Goal: Task Accomplishment & Management: Complete application form

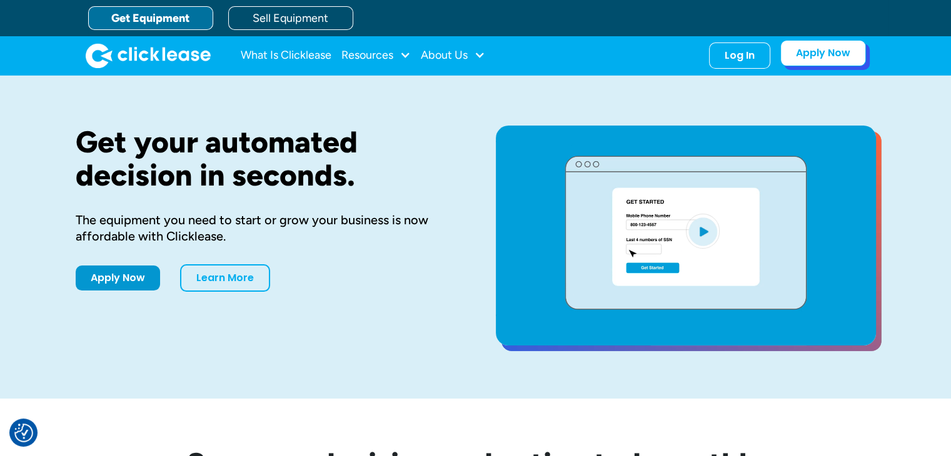
click at [816, 48] on link "Apply Now" at bounding box center [823, 53] width 86 height 26
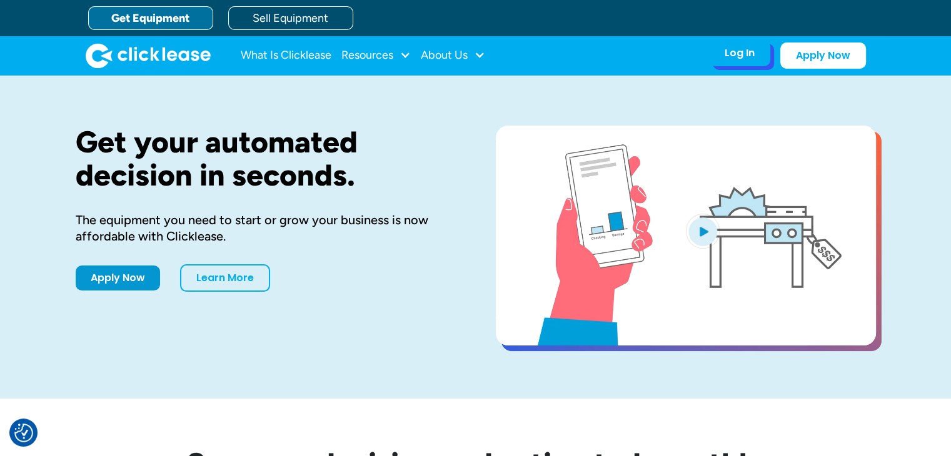
click at [743, 58] on div "Log In" at bounding box center [740, 53] width 30 height 13
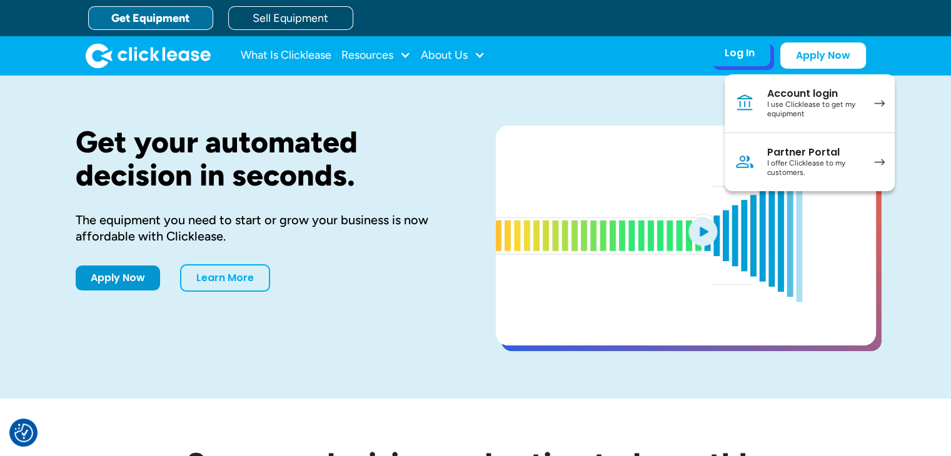
click at [781, 171] on div "I offer Clicklease to my customers." at bounding box center [814, 168] width 94 height 19
